Goal: Information Seeking & Learning: Learn about a topic

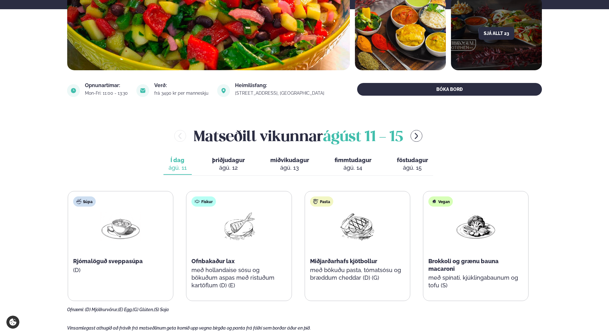
scroll to position [185, 0]
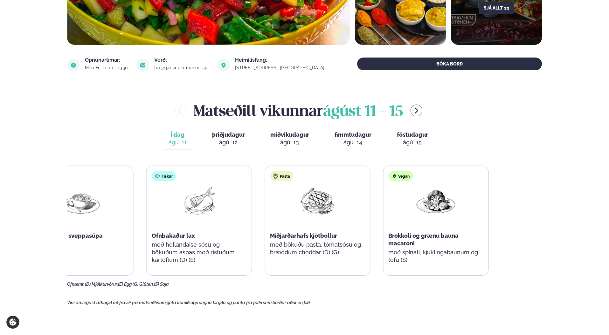
click at [241, 231] on div "Súpa Rjómalöguð sveppasúpa (D) Fiskur Ofnbakaður lax með hollandaise sósu og bö…" at bounding box center [258, 221] width 461 height 110
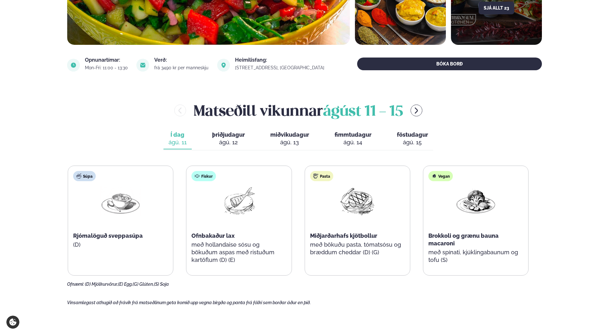
click at [223, 137] on span "þriðjudagur" at bounding box center [228, 134] width 33 height 7
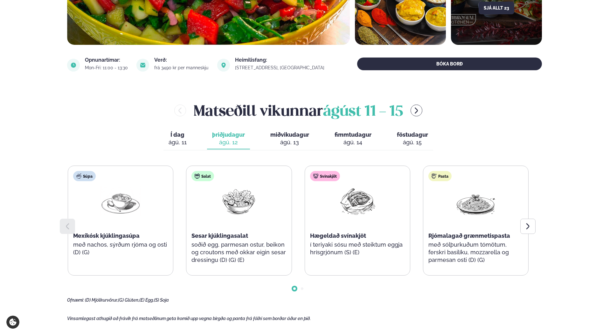
click at [184, 142] on div "ágú. 11" at bounding box center [178, 143] width 18 height 8
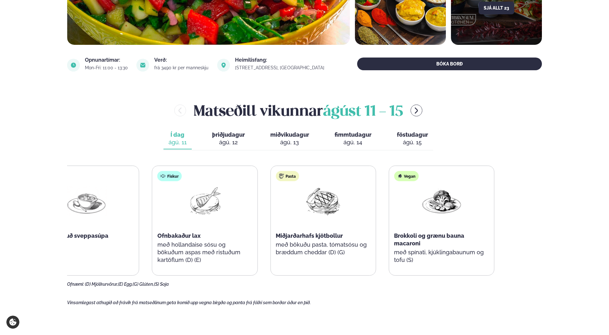
click at [171, 212] on div "Fiskur Ofnbakaður lax með hollandaise sósu og bökuðum aspas með ristuðum kartöf…" at bounding box center [204, 220] width 105 height 109
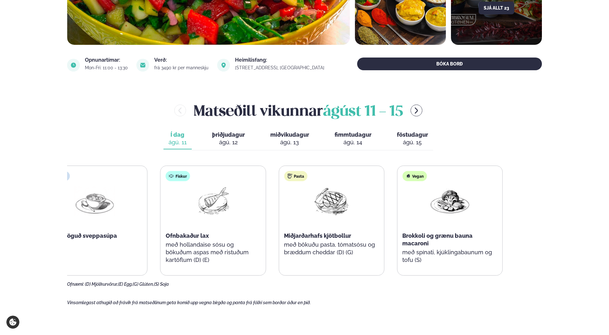
click at [146, 215] on div "Súpa Rjómalöguð sveppasúpa (D) Fiskur Ofnbakaður lax með hollandaise sósu og bö…" at bounding box center [272, 221] width 461 height 110
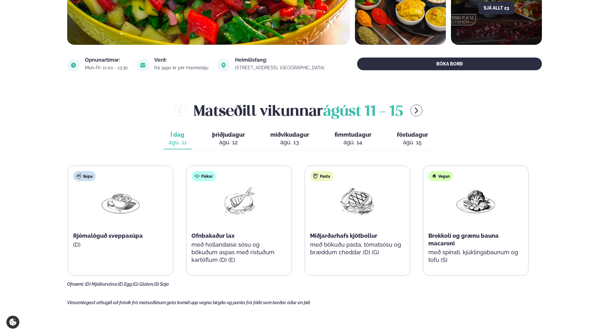
click at [244, 203] on img at bounding box center [239, 201] width 41 height 30
click at [223, 149] on div "Í dag Í d. [DATE] þriðjudagur þri. [DATE] miðvikudagur mið. [DATE] fimmtudagur …" at bounding box center [298, 139] width 270 height 22
click at [221, 144] on div "ágú. 12" at bounding box center [228, 143] width 33 height 8
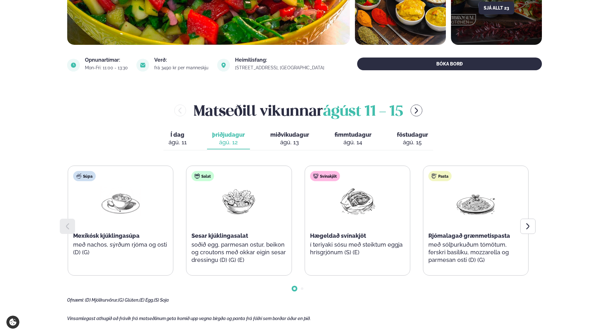
click at [177, 147] on button "Í dag Í d. [DATE]" at bounding box center [177, 138] width 28 height 21
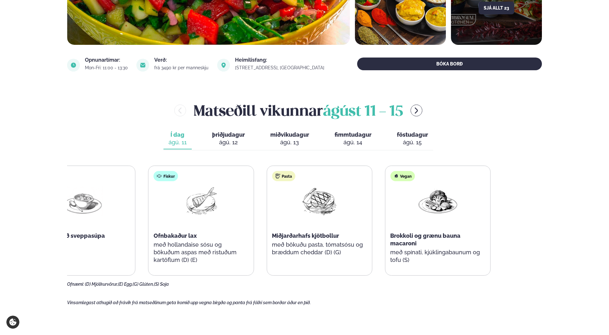
click at [146, 204] on div "Súpa Rjómalöguð sveppasúpa (D) Fiskur Ofnbakaður lax með hollandaise sósu og bö…" at bounding box center [260, 221] width 461 height 110
